Goal: Task Accomplishment & Management: Manage account settings

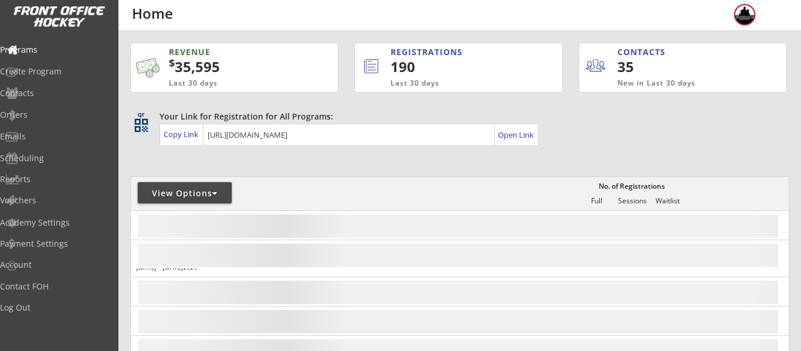
click at [172, 195] on div "View Options" at bounding box center [185, 194] width 94 height 12
select select ""Upcoming Programs""
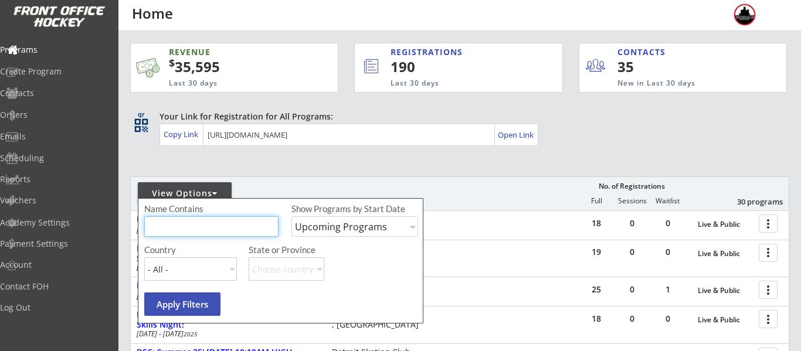
click at [208, 230] on input "input" at bounding box center [211, 226] width 134 height 21
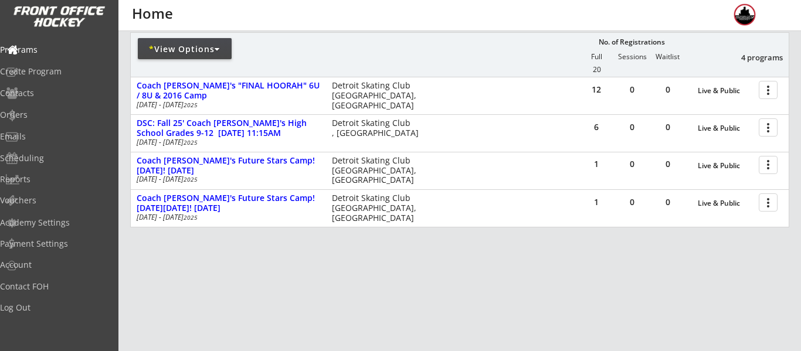
scroll to position [155, 0]
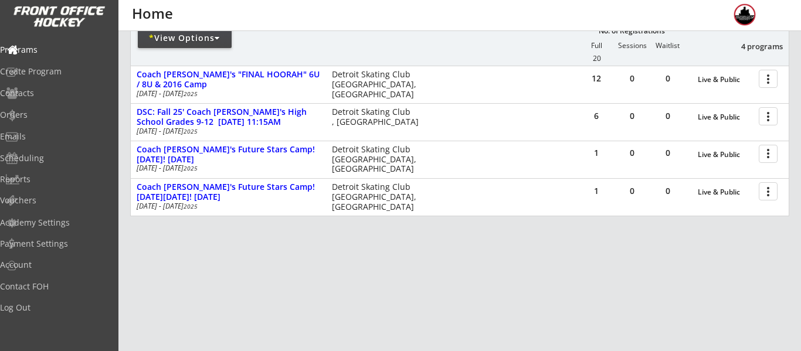
click at [208, 39] on div "* View Options" at bounding box center [185, 38] width 94 height 12
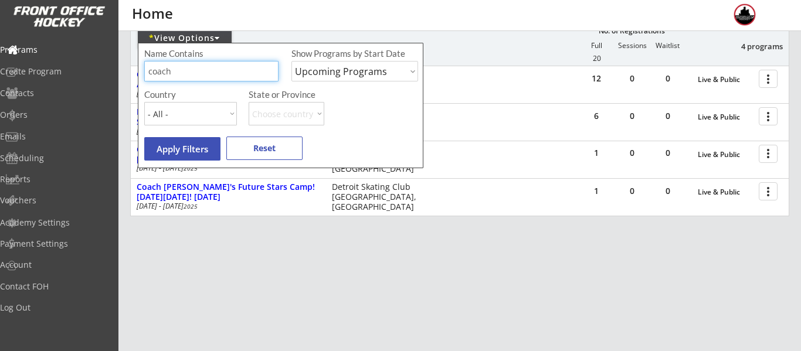
click at [223, 73] on input "input" at bounding box center [211, 71] width 134 height 21
type input "c"
type input "camp"
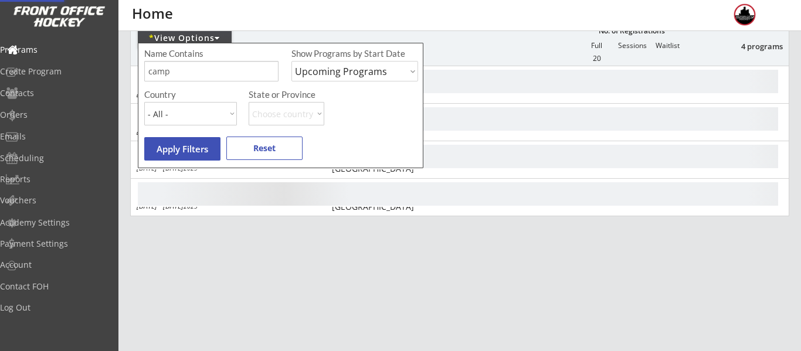
scroll to position [118, 0]
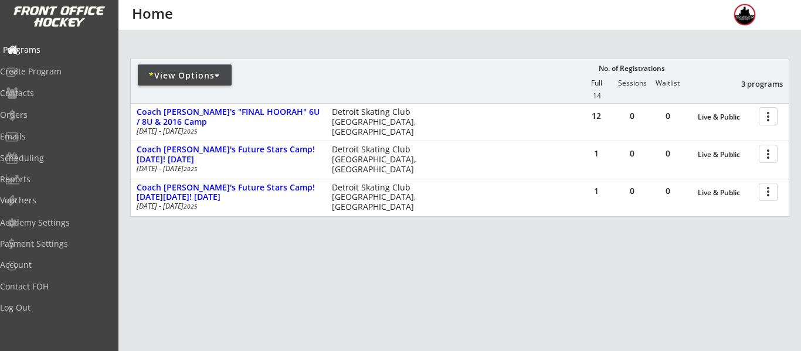
click at [42, 49] on div "Programs" at bounding box center [56, 50] width 106 height 8
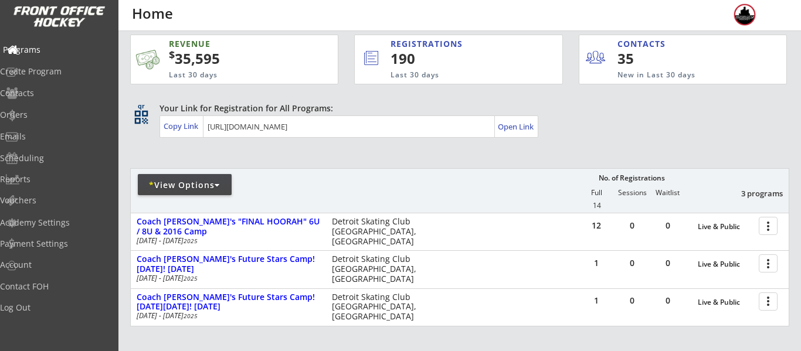
scroll to position [0, 0]
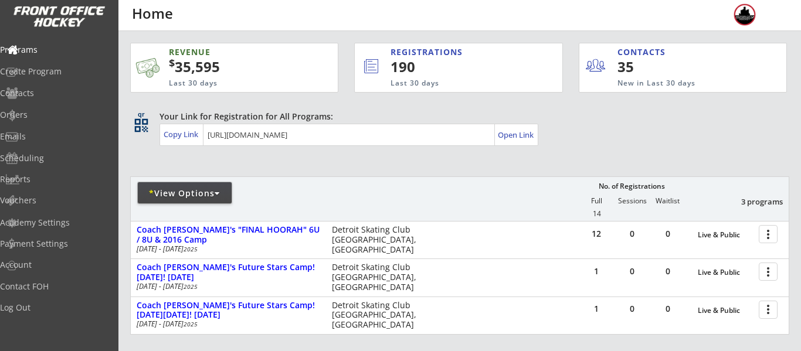
click at [198, 195] on div "* View Options" at bounding box center [185, 194] width 94 height 12
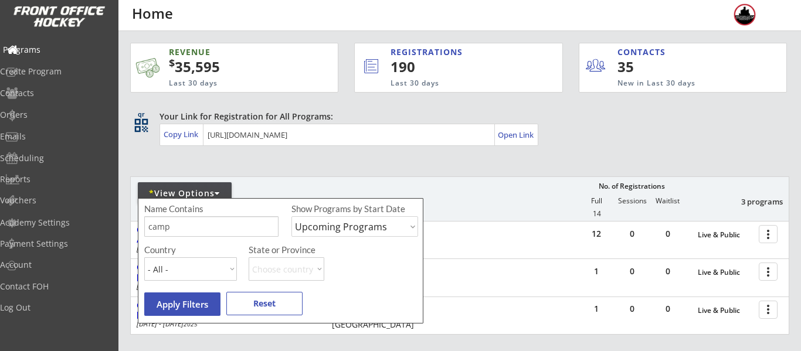
click at [43, 53] on div "Programs" at bounding box center [56, 50] width 106 height 8
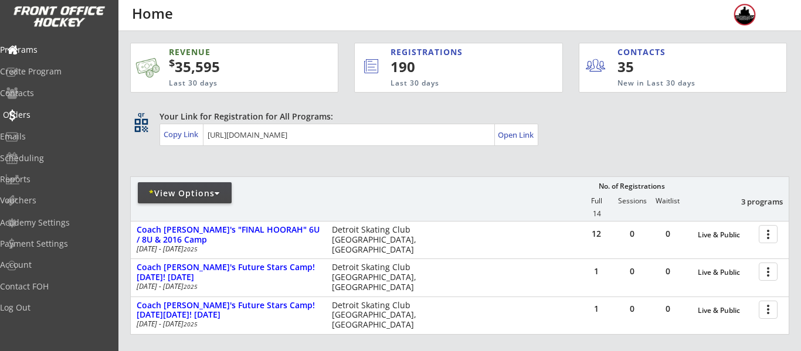
click at [54, 121] on div "Orders" at bounding box center [55, 116] width 111 height 21
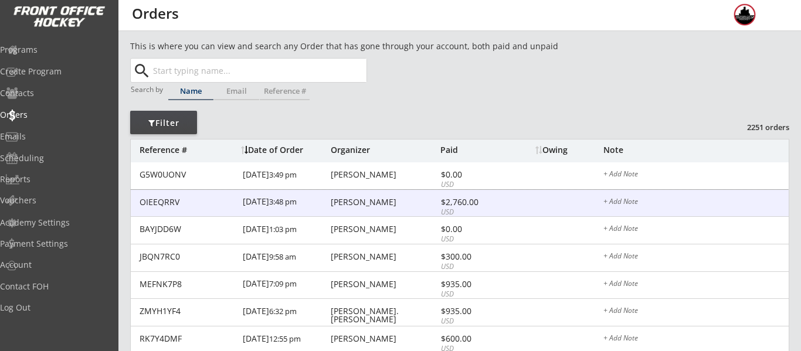
click at [381, 209] on div "OIEEQRRV [DATE] 3:48 pm [PERSON_NAME] $2,760.00 USD + Add Note" at bounding box center [460, 204] width 658 height 28
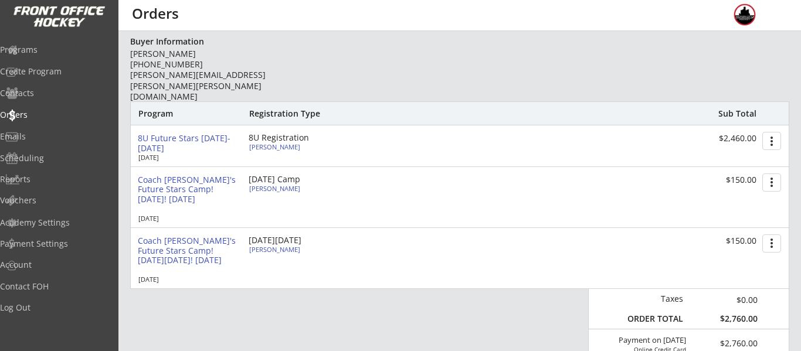
scroll to position [111, 0]
click at [281, 148] on div "[PERSON_NAME]" at bounding box center [314, 146] width 131 height 6
select select ""Youth S/M""
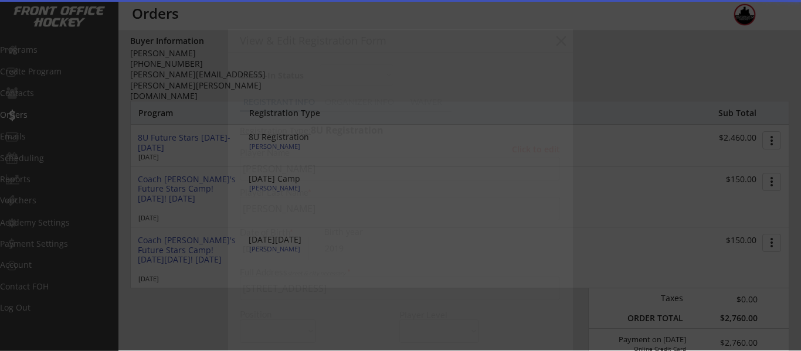
type input "2019"
type input "Birmingham Rangers"
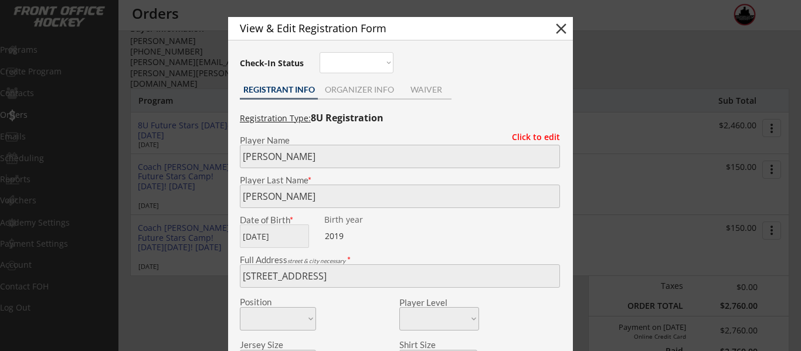
scroll to position [120, 0]
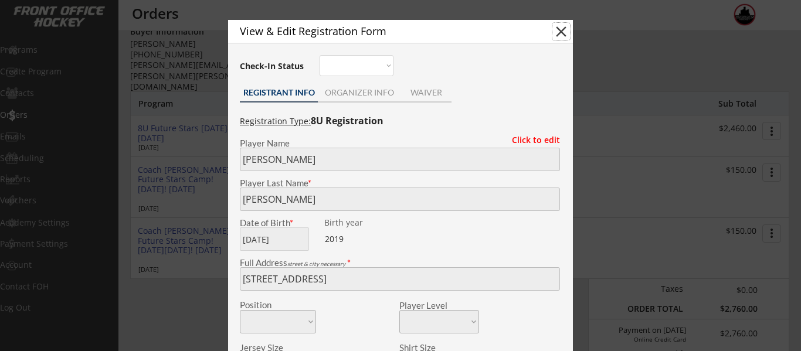
click at [559, 37] on button "close" at bounding box center [561, 32] width 18 height 18
select select ""PLACEHOLDER_1427118222253""
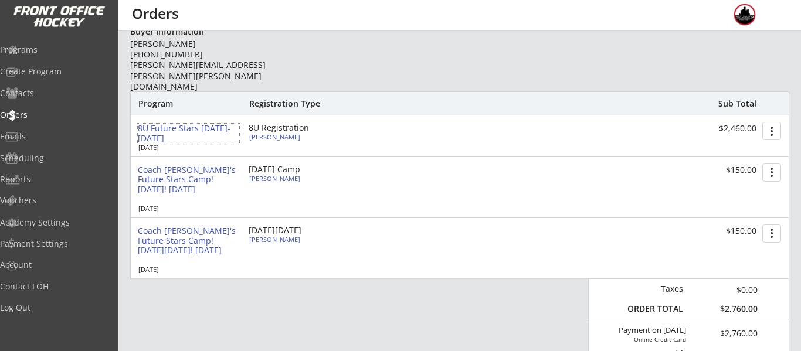
click at [169, 127] on div "8U Future Stars [DATE]-[DATE]" at bounding box center [188, 134] width 101 height 20
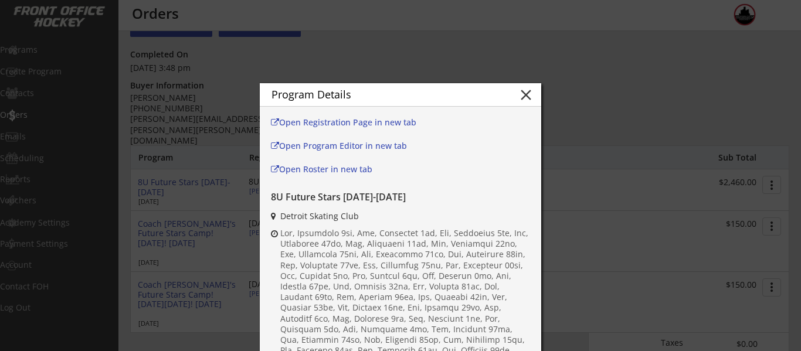
scroll to position [0, 0]
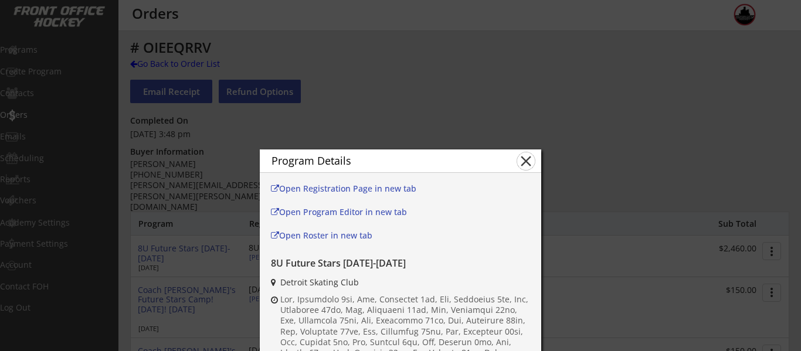
click at [532, 156] on button "close" at bounding box center [526, 161] width 18 height 18
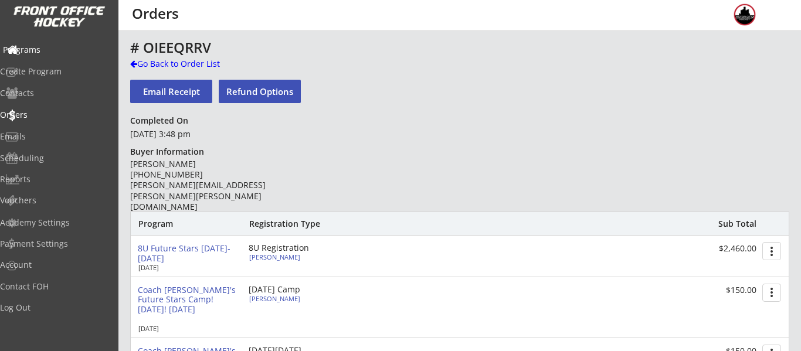
click at [62, 51] on div "Programs" at bounding box center [56, 50] width 106 height 8
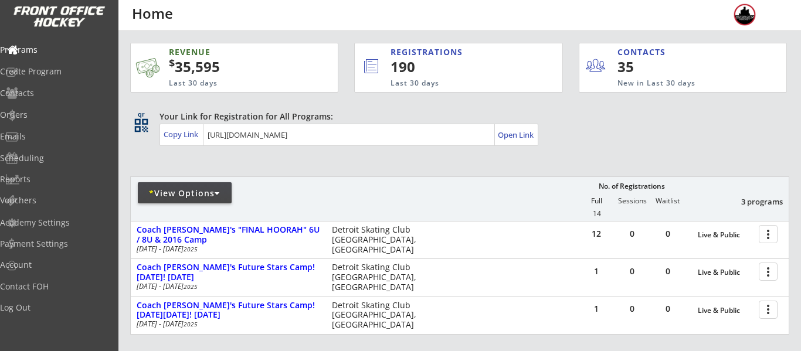
click at [177, 186] on div "* View Options" at bounding box center [185, 192] width 94 height 21
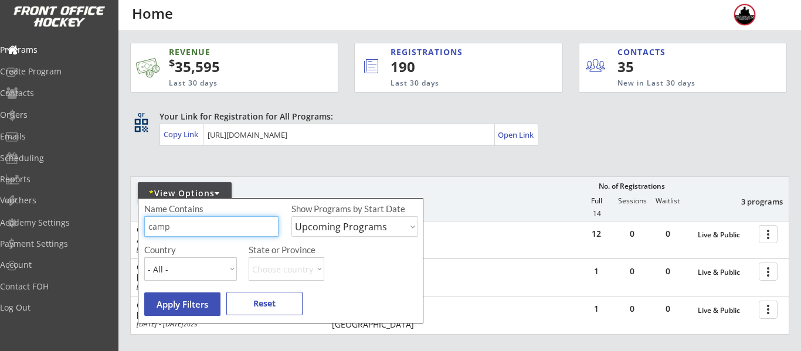
click at [237, 218] on input "input" at bounding box center [211, 226] width 134 height 21
type input "c"
type input "8u"
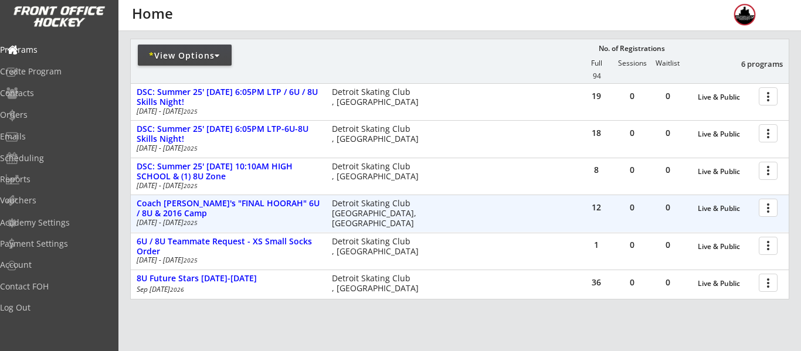
scroll to position [150, 0]
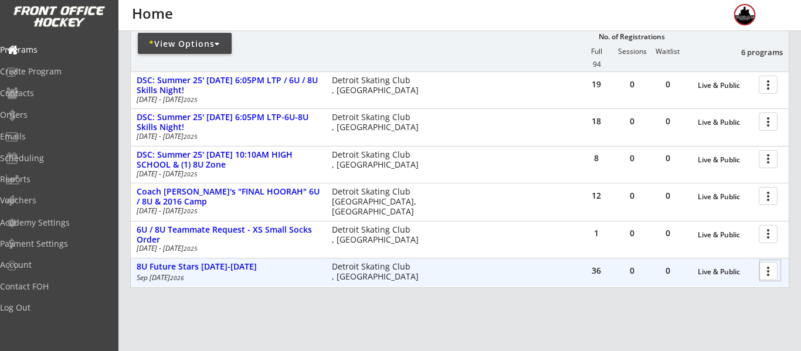
click at [773, 269] on div at bounding box center [770, 270] width 21 height 21
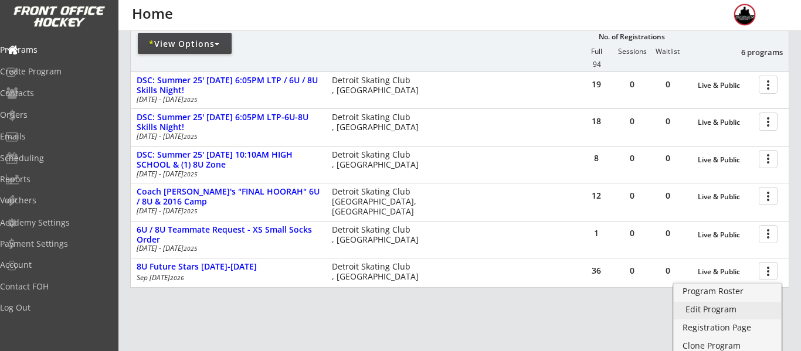
click at [716, 312] on div "Edit Program" at bounding box center [728, 310] width 84 height 8
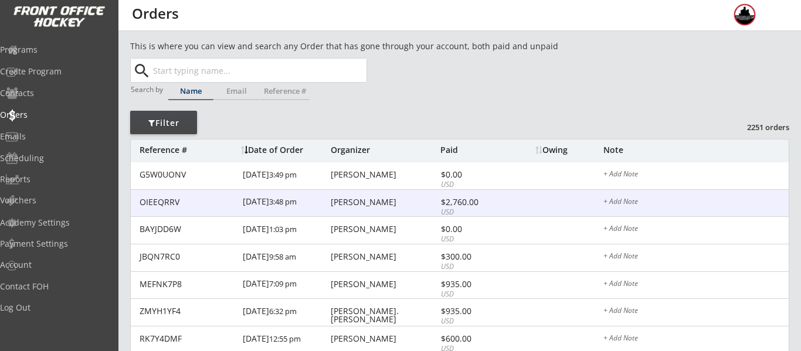
click at [372, 198] on div "[PERSON_NAME]" at bounding box center [384, 202] width 107 height 8
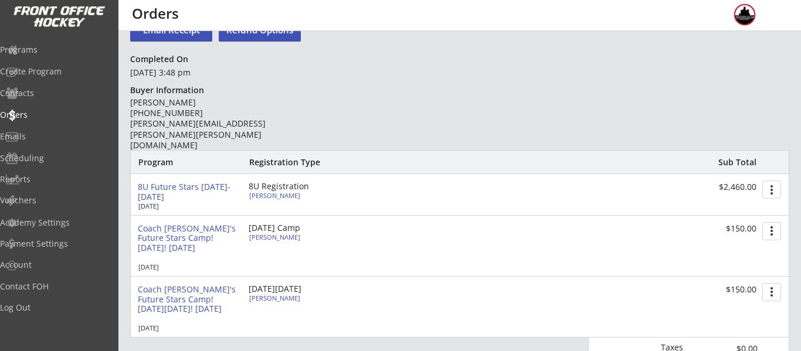
scroll to position [64, 0]
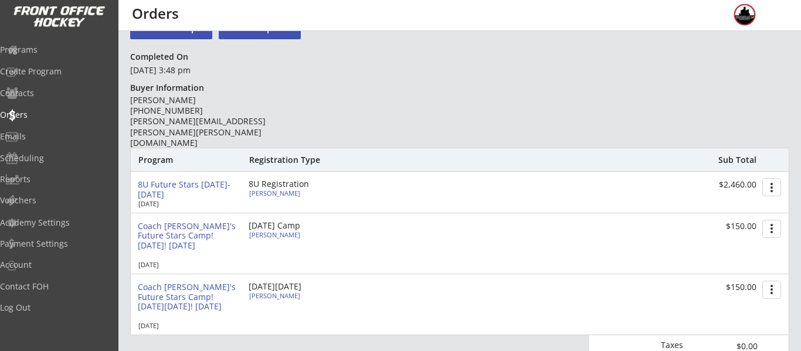
click at [282, 192] on div "[PERSON_NAME]" at bounding box center [314, 193] width 131 height 6
select select ""Youth S/M""
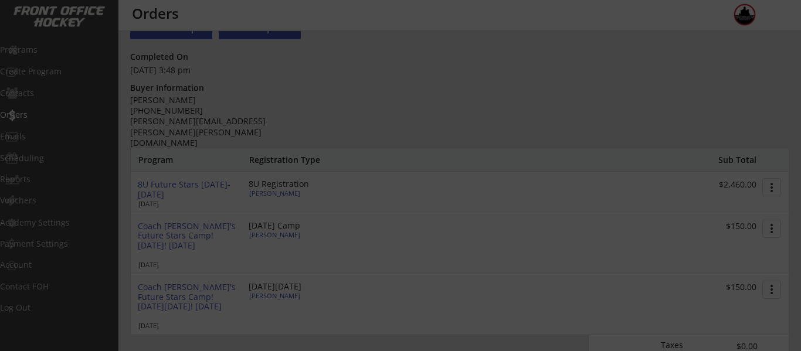
type input "2019"
type input "Birmingham Rangers"
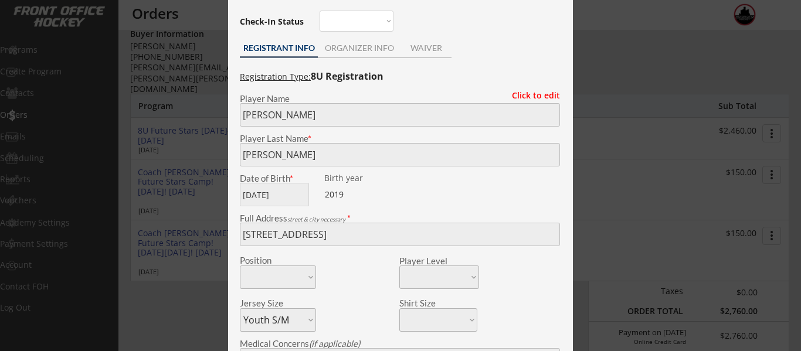
scroll to position [117, 0]
click at [233, 223] on div "View & Edit Registration Form close Check-In Status Not here Present REGISTRANT…" at bounding box center [400, 294] width 345 height 637
